Goal: Find specific page/section: Find specific page/section

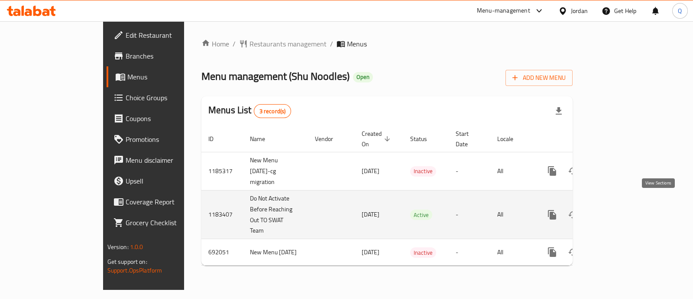
click at [619, 211] on icon "enhanced table" at bounding box center [615, 215] width 8 height 8
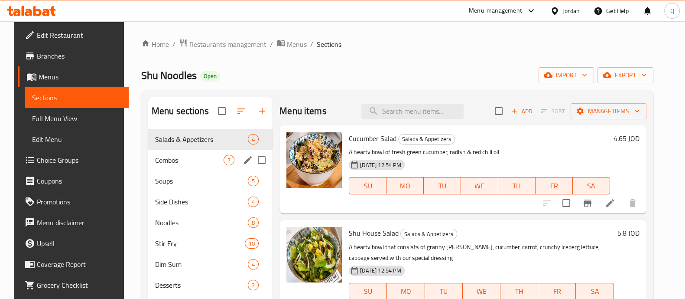
click at [169, 165] on span "Combos" at bounding box center [189, 160] width 68 height 10
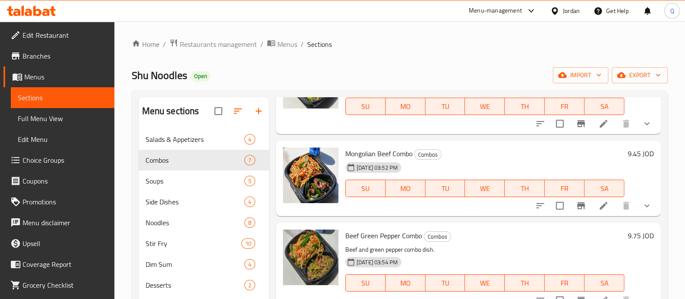
scroll to position [81, 0]
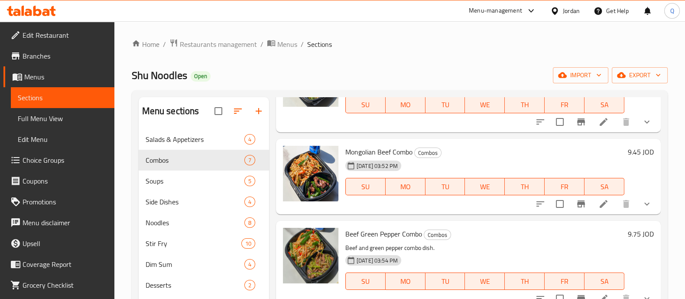
click at [232, 36] on div "Home / Restaurants management / Menus / Sections Shu Noodles Open import export…" at bounding box center [399, 220] width 571 height 399
click at [231, 41] on span "Restaurants management" at bounding box center [218, 44] width 77 height 10
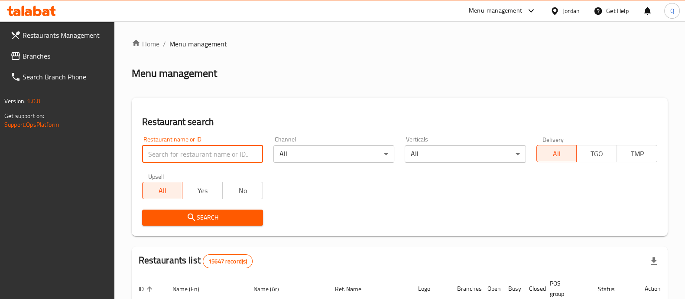
click at [226, 148] on input "search" at bounding box center [202, 153] width 121 height 17
type input "shawerman"
click button "Search" at bounding box center [202, 217] width 121 height 16
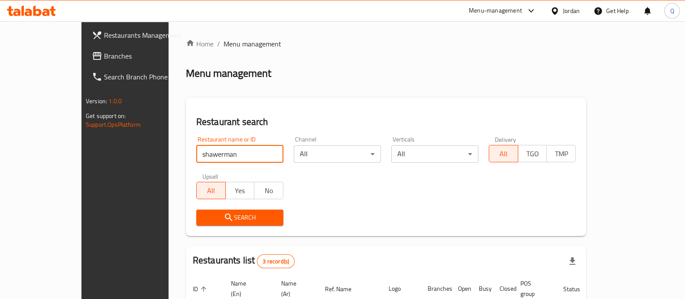
scroll to position [132, 0]
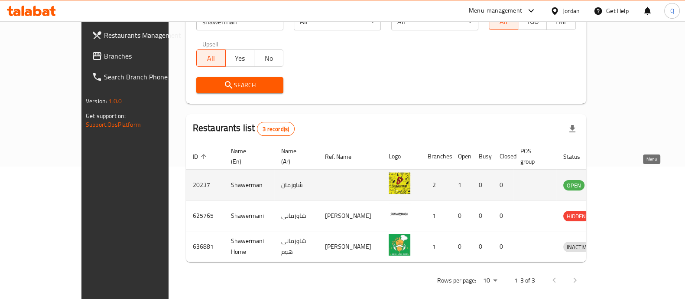
click at [620, 179] on icon "enhanced table" at bounding box center [615, 184] width 10 height 10
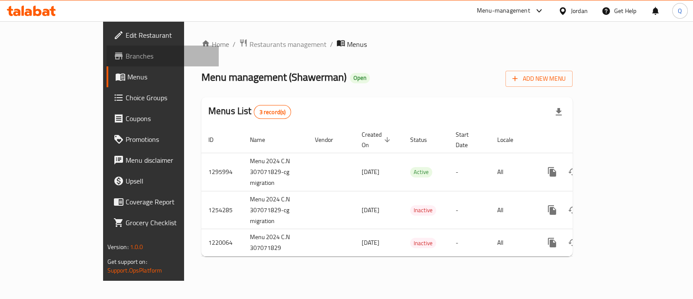
click at [126, 55] on span "Branches" at bounding box center [169, 56] width 86 height 10
